Goal: Task Accomplishment & Management: Manage account settings

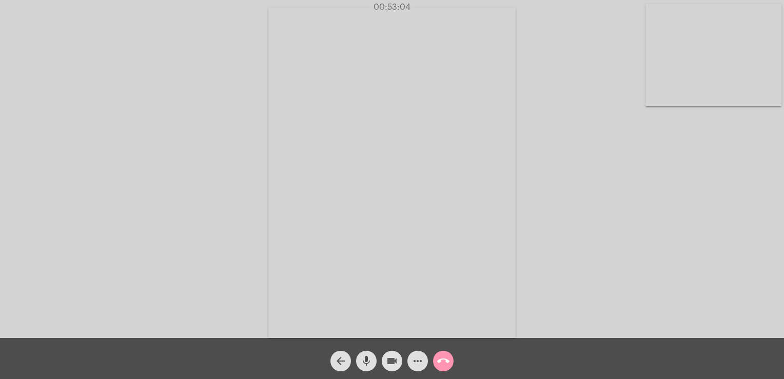
click at [388, 360] on mat-icon "videocam" at bounding box center [392, 361] width 12 height 12
click at [388, 360] on mat-icon "videocam_off" at bounding box center [392, 361] width 12 height 12
click at [339, 365] on mat-icon "arrow_back" at bounding box center [341, 361] width 12 height 12
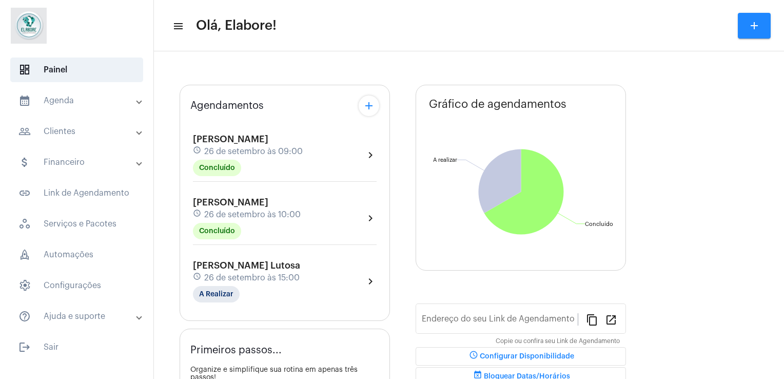
click at [285, 286] on div "[PERSON_NAME] Lutosa schedule 26 de setembro às 15:00 A Realizar" at bounding box center [246, 281] width 107 height 42
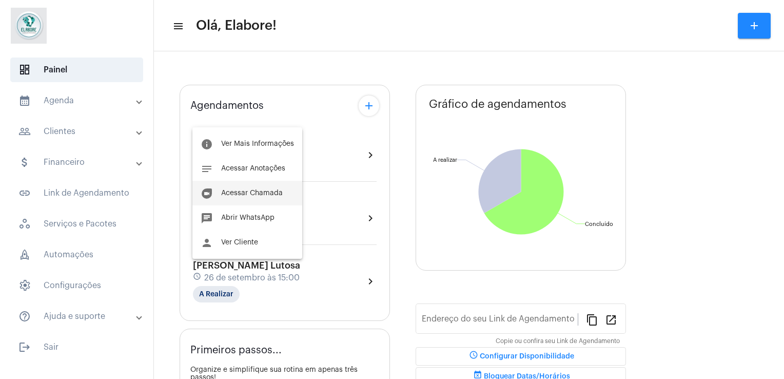
type input "[URL][DOMAIN_NAME]"
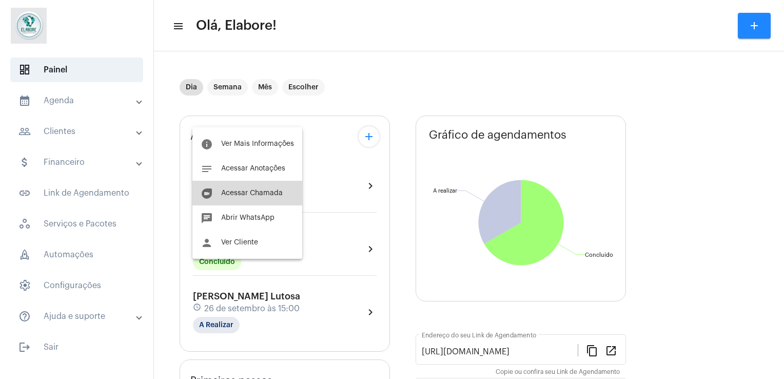
click at [254, 197] on button "duo [PERSON_NAME]" at bounding box center [248, 193] width 110 height 25
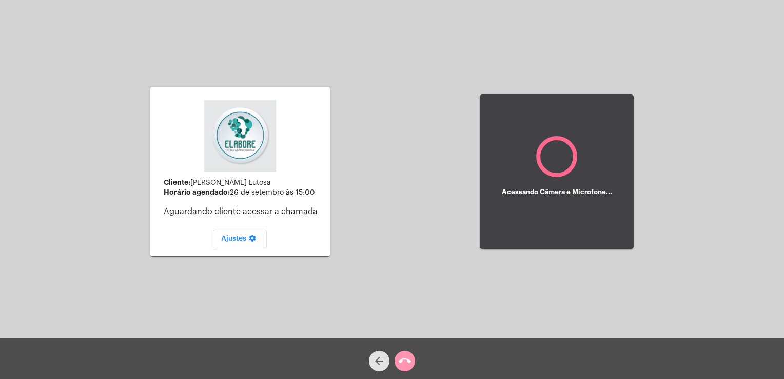
click at [386, 366] on button "arrow_back" at bounding box center [379, 361] width 21 height 21
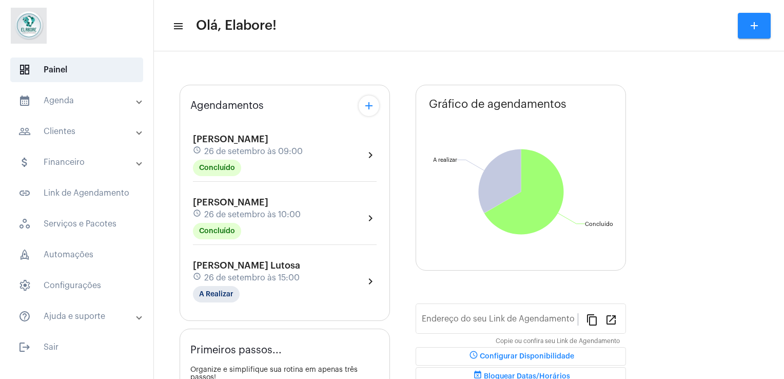
click at [251, 261] on span "[PERSON_NAME] Lutosa" at bounding box center [246, 265] width 107 height 9
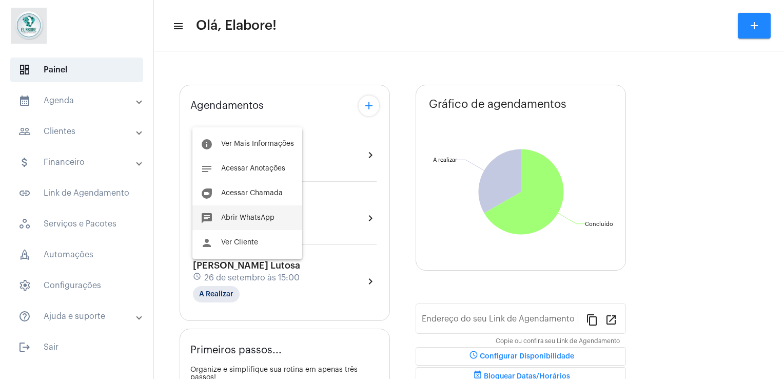
type input "[URL][DOMAIN_NAME]"
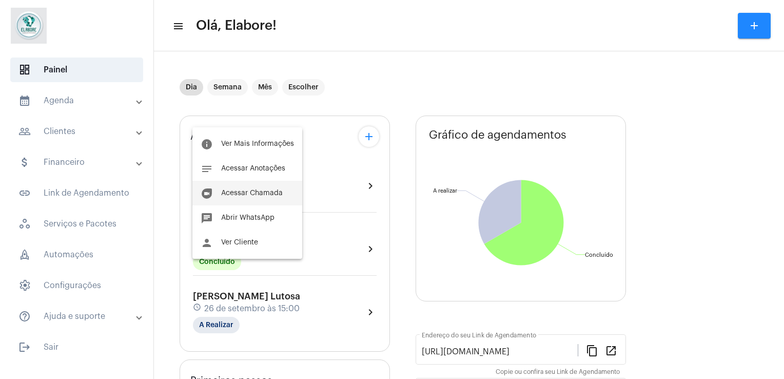
click at [257, 186] on button "duo [PERSON_NAME]" at bounding box center [248, 193] width 110 height 25
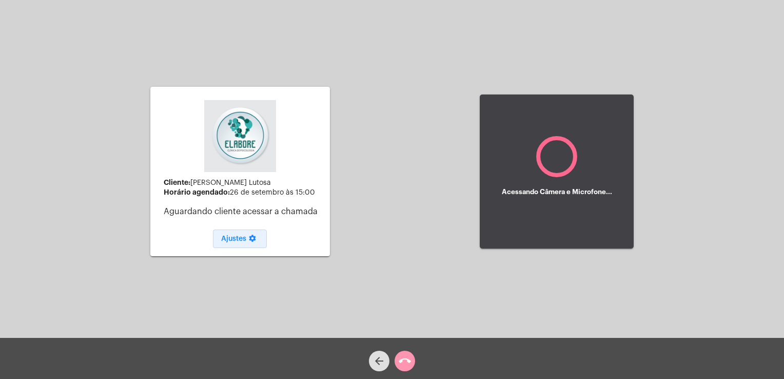
click at [239, 240] on span "Ajustes settings" at bounding box center [239, 238] width 37 height 7
click at [254, 241] on mat-icon "settings" at bounding box center [252, 240] width 12 height 12
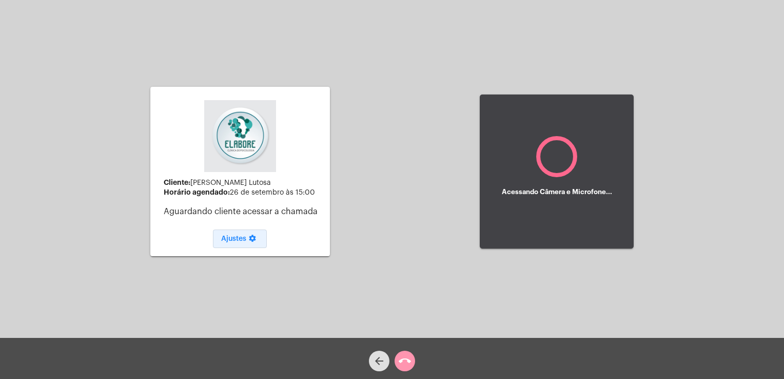
click at [254, 241] on mat-icon "settings" at bounding box center [252, 240] width 12 height 12
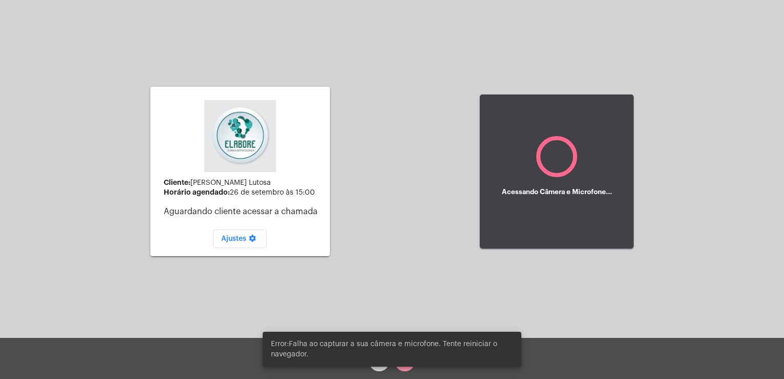
click at [317, 260] on div "Cliente: [PERSON_NAME] Lutosa Horário agendado: 26 de setembro às 15:00 Aguarda…" at bounding box center [240, 171] width 180 height 335
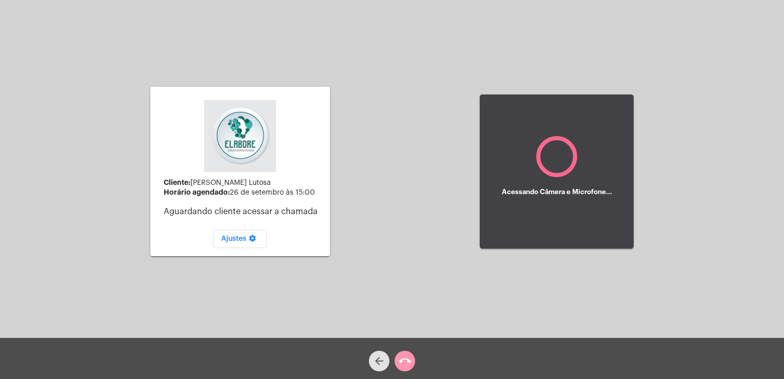
click at [374, 362] on mat-icon "arrow_back" at bounding box center [379, 361] width 12 height 12
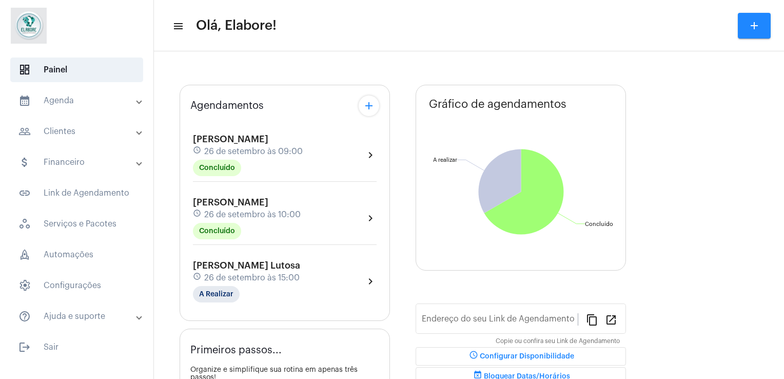
click at [316, 278] on div "[PERSON_NAME] Lutosa schedule 26 de setembro às 15:00 A Realizar chevron_right" at bounding box center [285, 281] width 184 height 42
type input "[URL][DOMAIN_NAME]"
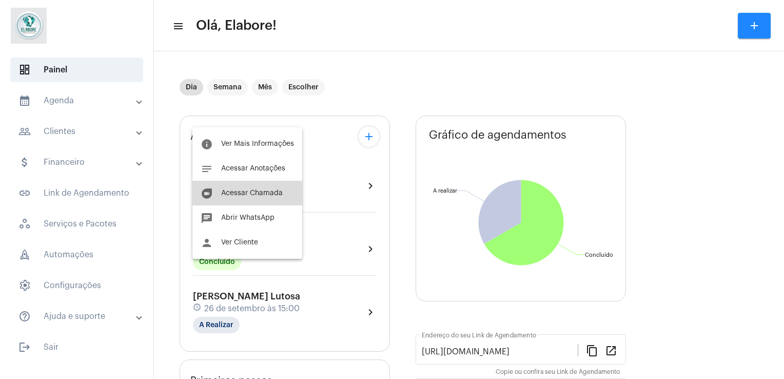
click at [269, 200] on button "duo [PERSON_NAME]" at bounding box center [248, 193] width 110 height 25
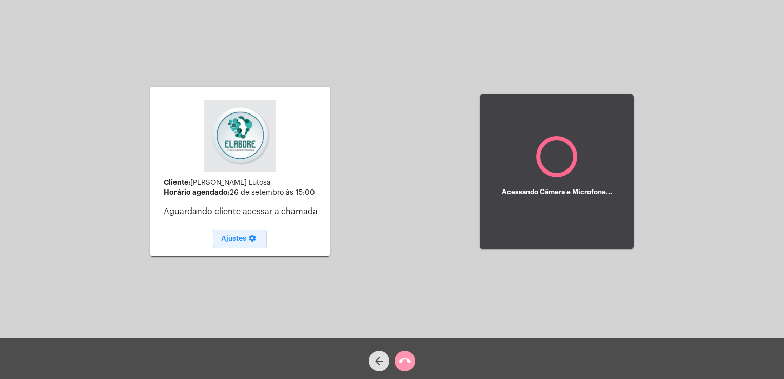
click at [247, 242] on mat-icon "settings" at bounding box center [252, 240] width 12 height 12
click at [597, 147] on div "Acessando Câmera e Microfone..." at bounding box center [557, 171] width 110 height 71
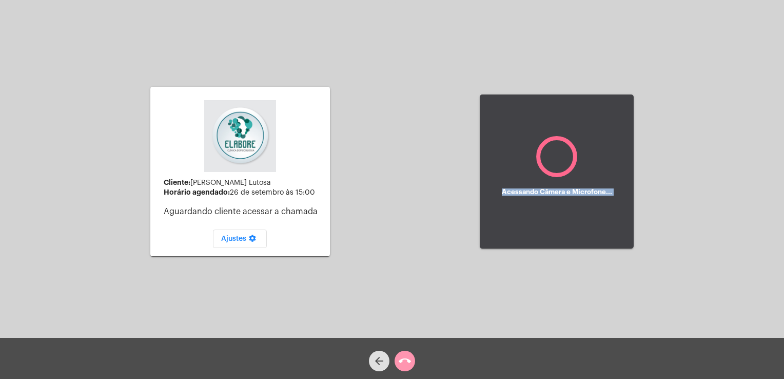
click at [597, 147] on div "Acessando Câmera e Microfone..." at bounding box center [557, 171] width 110 height 71
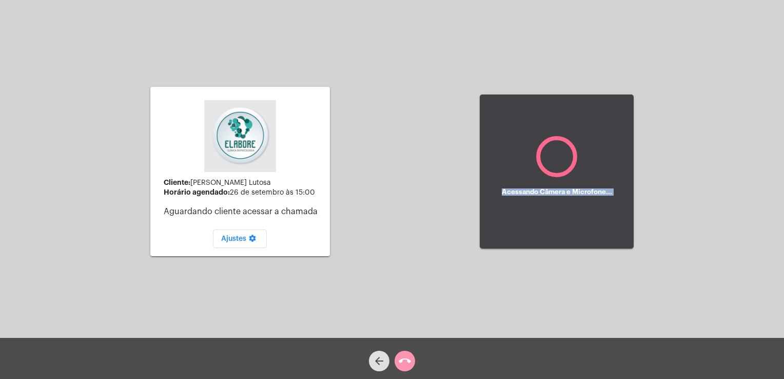
click at [597, 147] on div "Acessando Câmera e Microfone..." at bounding box center [557, 171] width 110 height 71
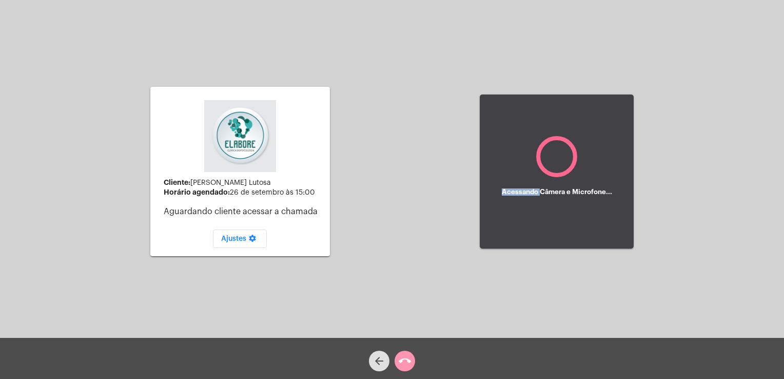
click at [597, 147] on div "Acessando Câmera e Microfone..." at bounding box center [557, 171] width 110 height 71
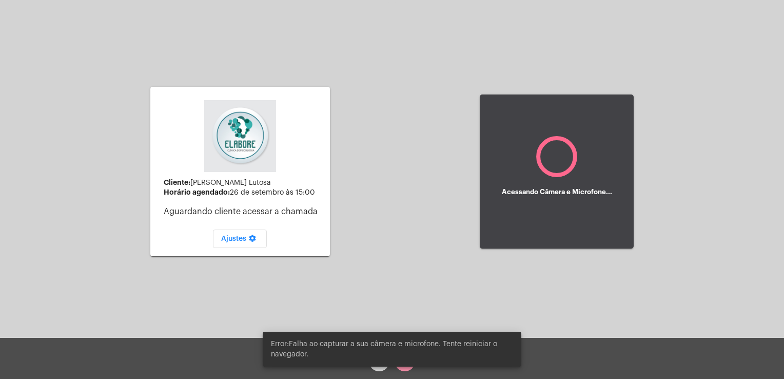
click at [378, 368] on div "Error:Falha ao capturar a sua câmera e microfone. Tente reiniciar o navegador." at bounding box center [392, 349] width 283 height 60
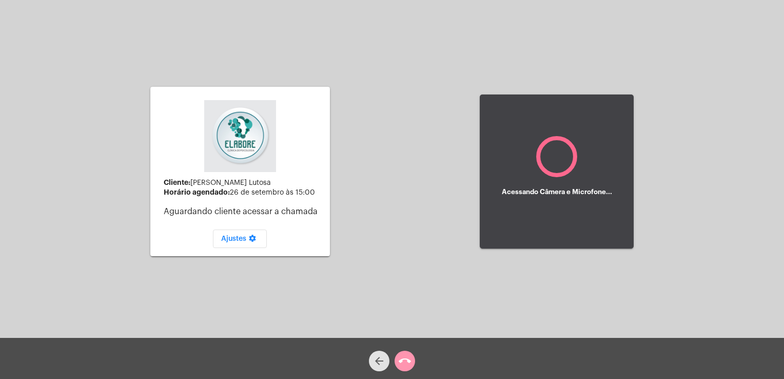
click at [378, 368] on span "arrow_back" at bounding box center [379, 361] width 12 height 21
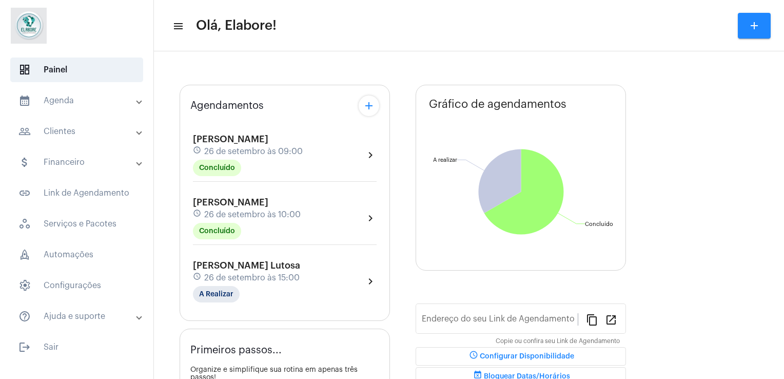
type input "[URL][DOMAIN_NAME]"
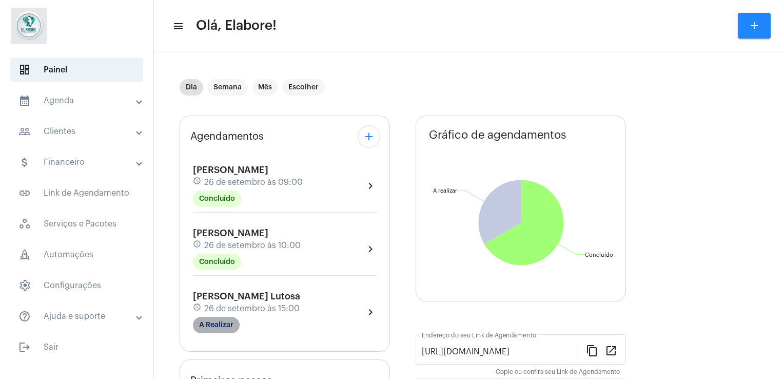
click at [222, 323] on mat-chip "A Realizar" at bounding box center [216, 325] width 47 height 16
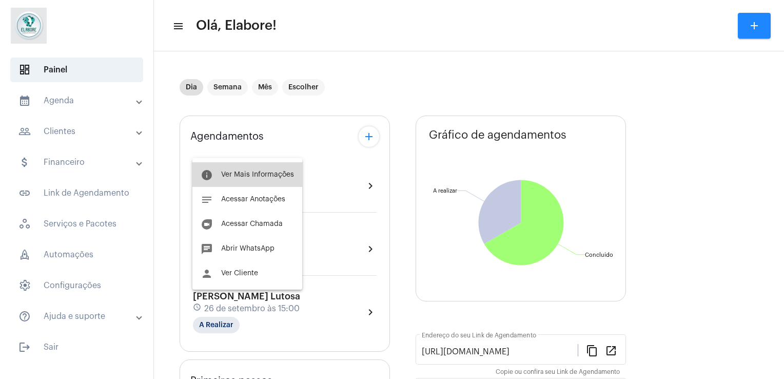
click at [256, 177] on span "Ver Mais Informações" at bounding box center [257, 174] width 73 height 7
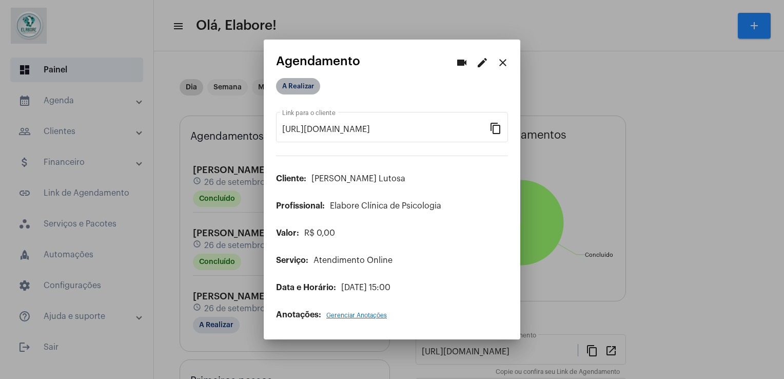
click at [317, 91] on mat-chip "A Realizar" at bounding box center [298, 86] width 44 height 16
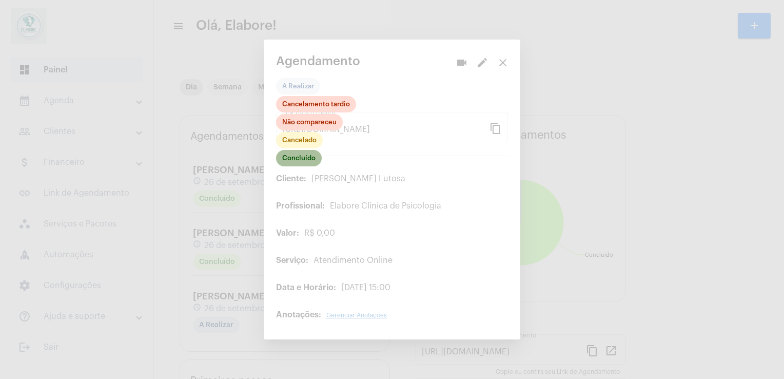
click at [311, 165] on mat-chip "Concluído" at bounding box center [299, 158] width 46 height 16
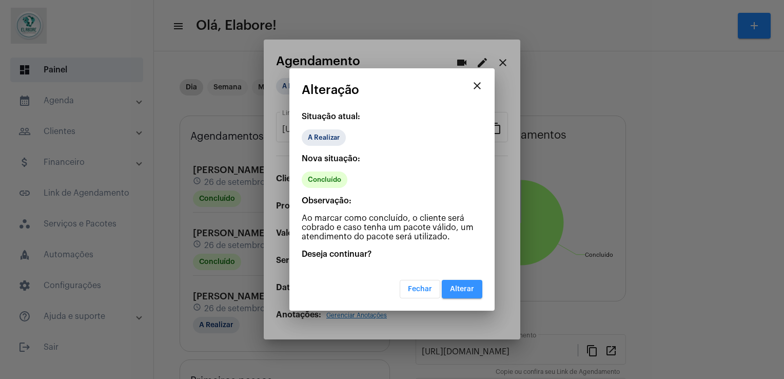
click at [461, 292] on button "Alterar" at bounding box center [462, 289] width 41 height 18
